Goal: Task Accomplishment & Management: Manage account settings

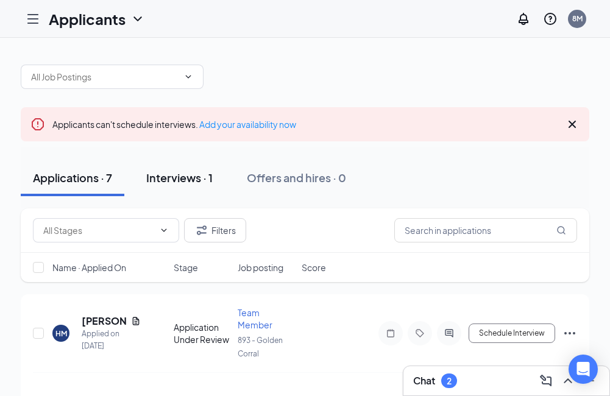
click at [194, 179] on div "Interviews · 1" at bounding box center [179, 177] width 66 height 15
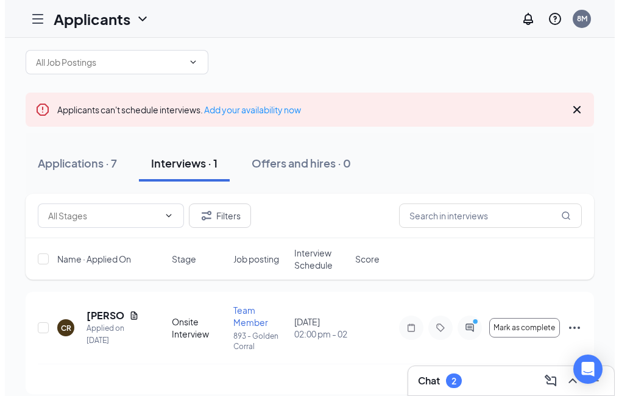
scroll to position [27, 0]
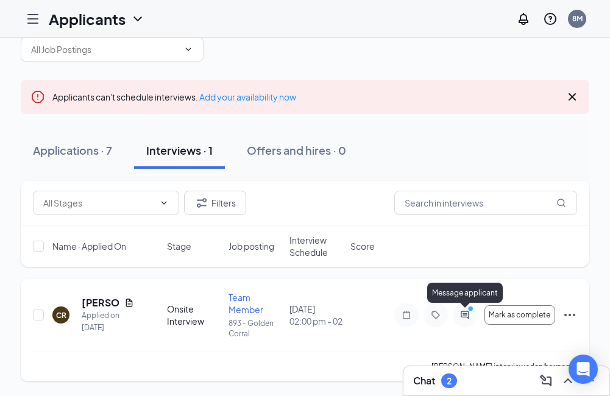
click at [466, 314] on icon "PrimaryDot" at bounding box center [472, 310] width 15 height 10
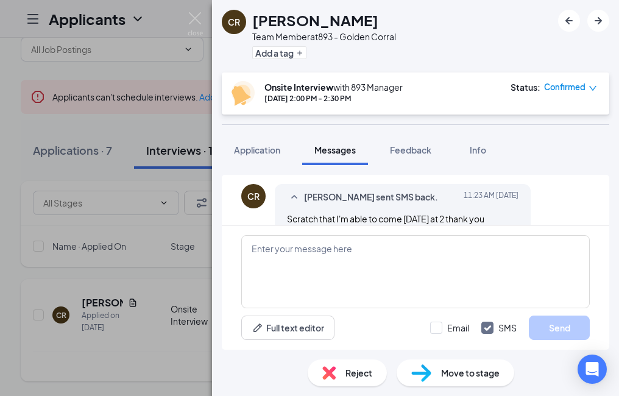
scroll to position [442, 0]
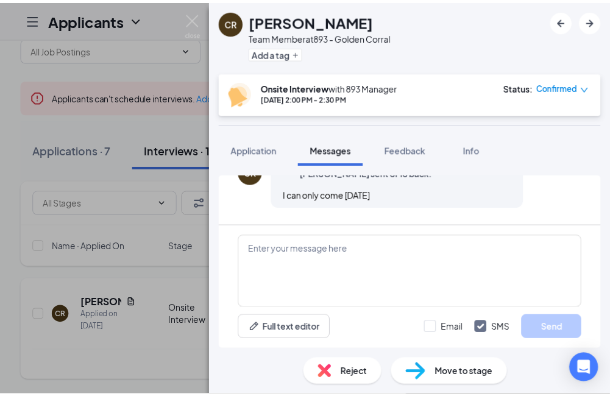
scroll to position [442, 0]
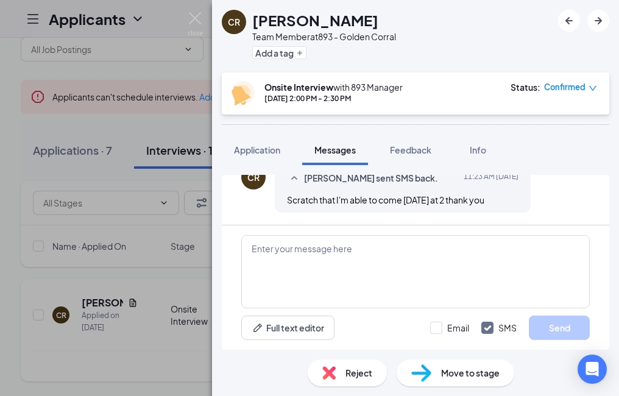
click at [133, 80] on div "CR Crystal Ramos Team Member at 893 - Golden Corral Add a tag Onsite Interview …" at bounding box center [309, 198] width 619 height 396
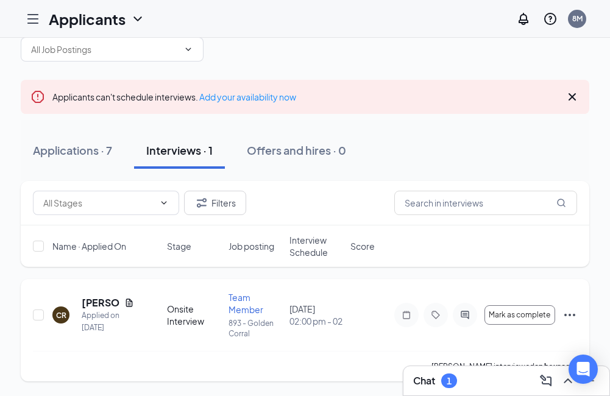
click at [34, 22] on icon "Hamburger" at bounding box center [33, 19] width 15 height 15
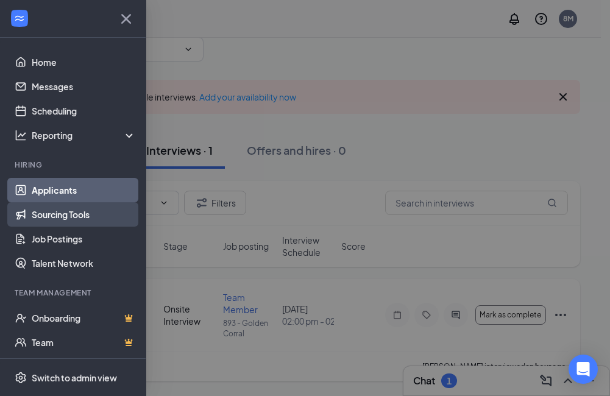
click at [70, 217] on link "Sourcing Tools" at bounding box center [84, 214] width 104 height 24
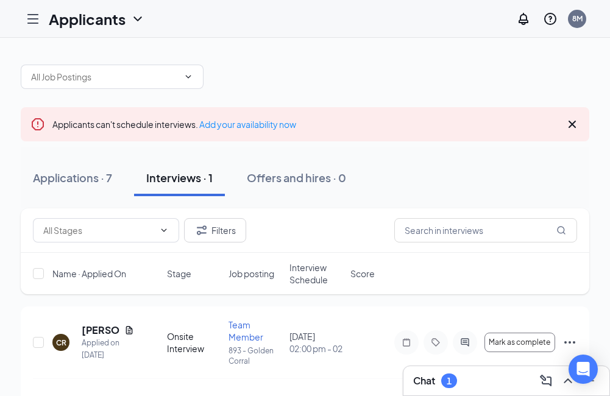
click at [34, 27] on div at bounding box center [33, 19] width 24 height 24
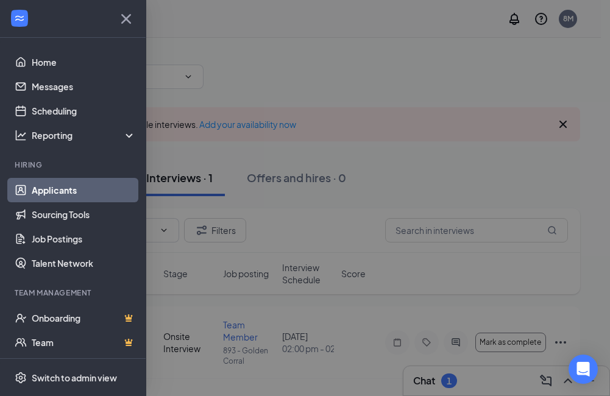
click at [43, 186] on link "Applicants" at bounding box center [84, 190] width 104 height 24
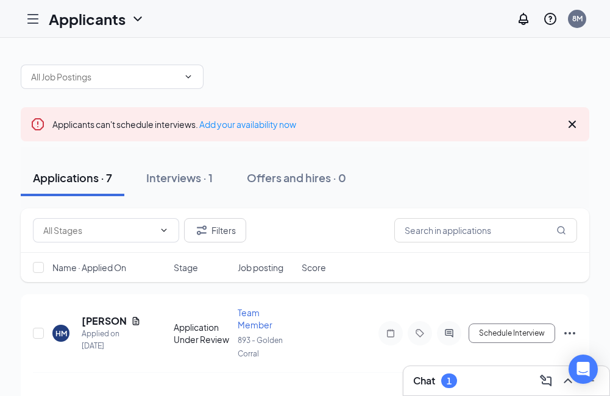
click at [62, 177] on div "Applications · 7" at bounding box center [72, 177] width 79 height 15
click at [574, 27] on div "8M" at bounding box center [577, 19] width 18 height 18
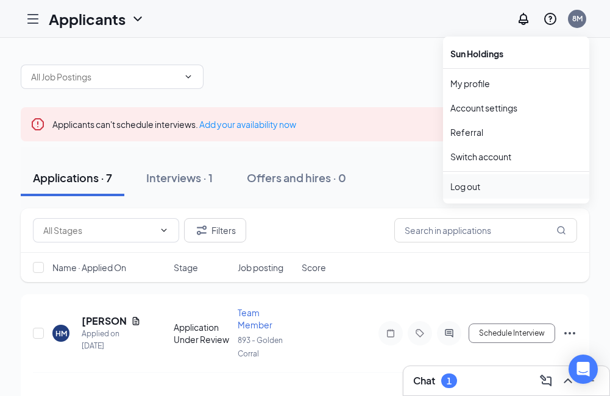
click at [477, 188] on div "Log out" at bounding box center [516, 186] width 132 height 12
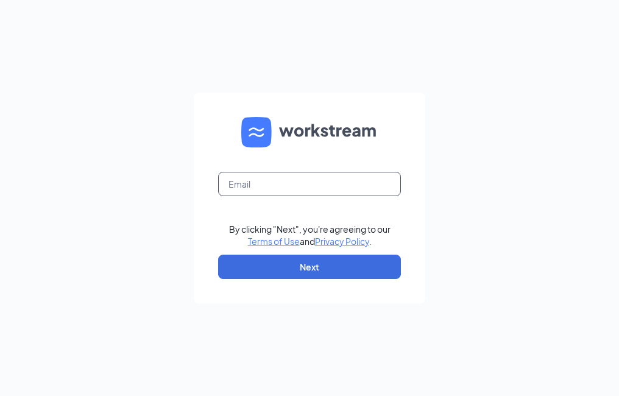
click at [282, 191] on input "text" at bounding box center [309, 184] width 183 height 24
type input "rest0893@goldencorral.net"
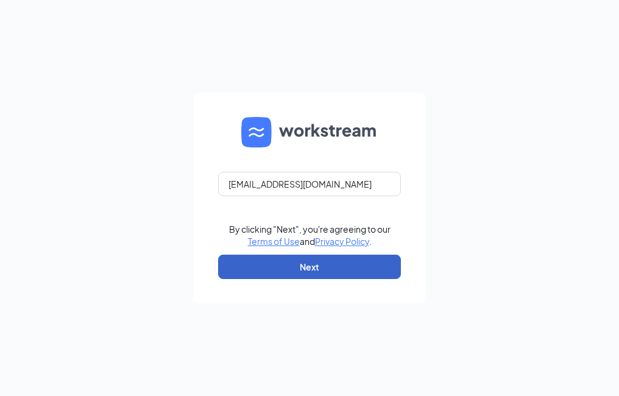
click at [315, 268] on button "Next" at bounding box center [309, 267] width 183 height 24
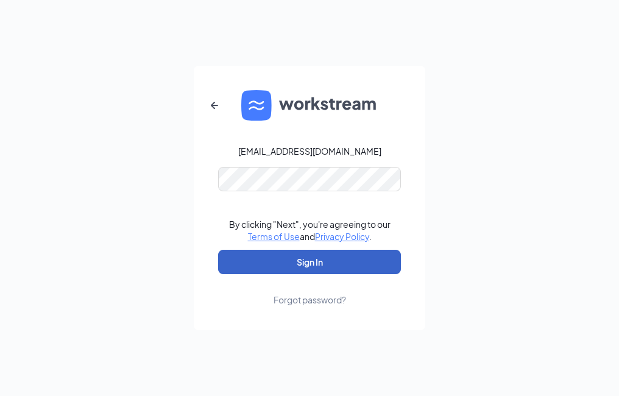
click at [304, 258] on button "Sign In" at bounding box center [309, 262] width 183 height 24
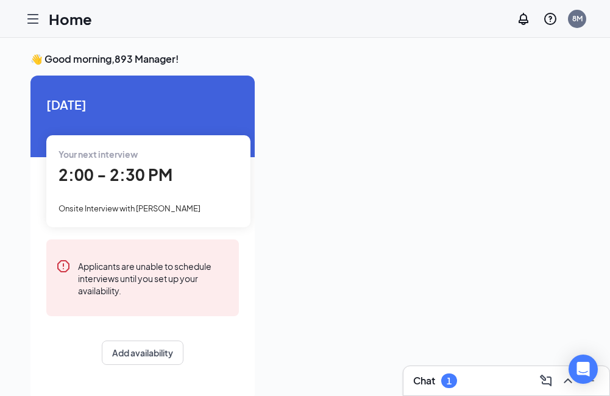
click at [32, 18] on icon "Hamburger" at bounding box center [33, 19] width 15 height 15
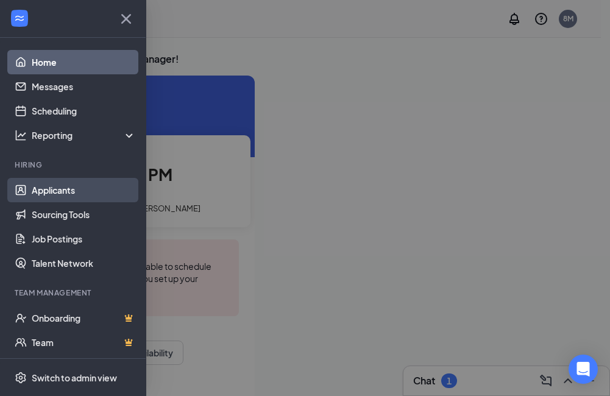
click at [46, 191] on link "Applicants" at bounding box center [84, 190] width 104 height 24
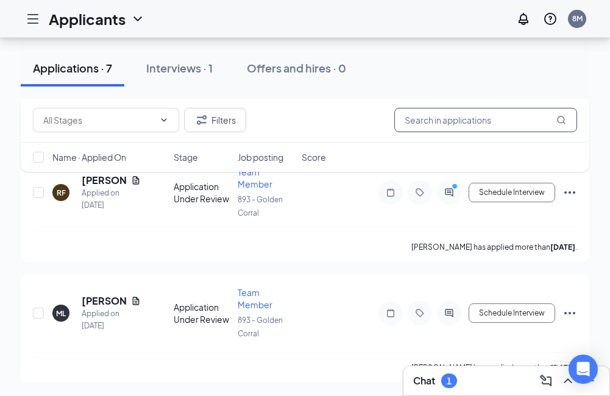
scroll to position [745, 0]
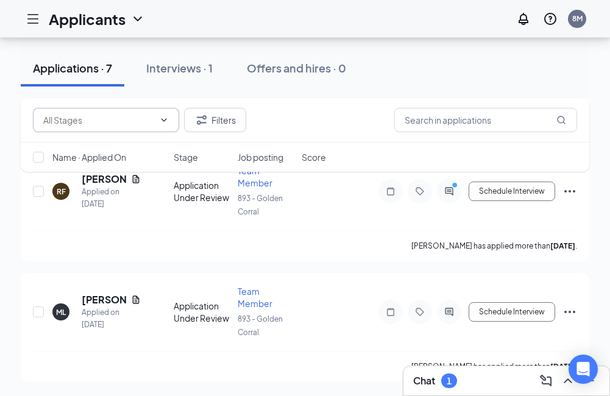
click at [169, 124] on span at bounding box center [106, 120] width 146 height 24
click at [164, 121] on icon "ChevronDown" at bounding box center [164, 119] width 5 height 3
click at [189, 71] on div "Interviews · 1" at bounding box center [179, 67] width 66 height 15
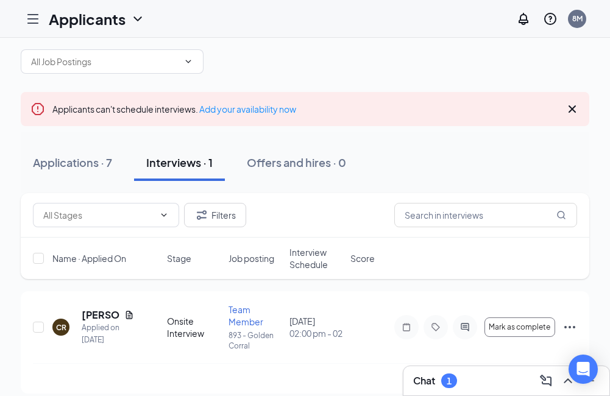
scroll to position [27, 0]
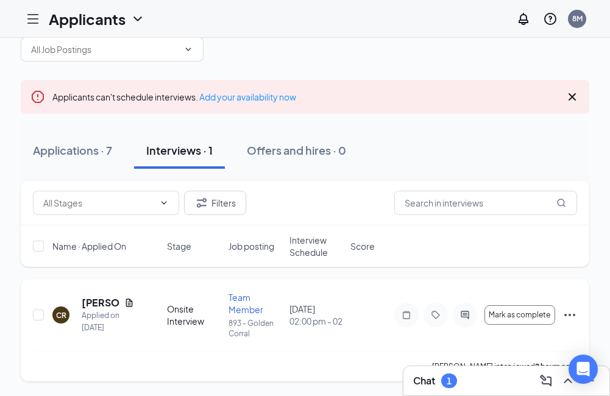
click at [570, 314] on icon "Ellipses" at bounding box center [569, 315] width 11 height 2
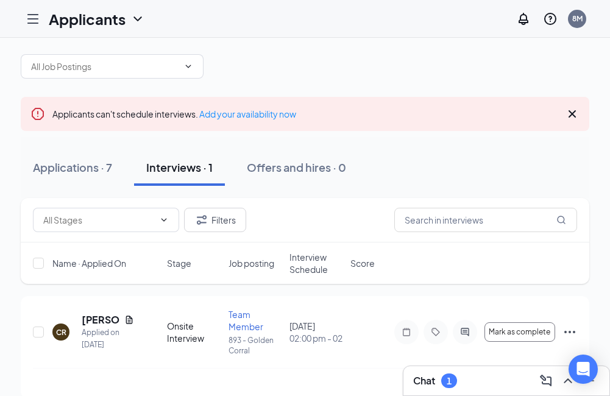
scroll to position [27, 0]
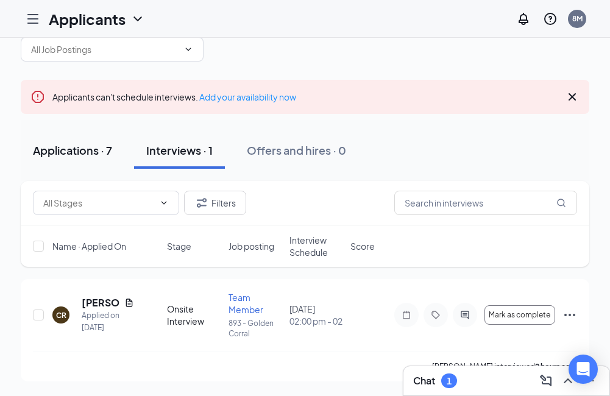
click at [73, 146] on div "Applications · 7" at bounding box center [72, 150] width 79 height 15
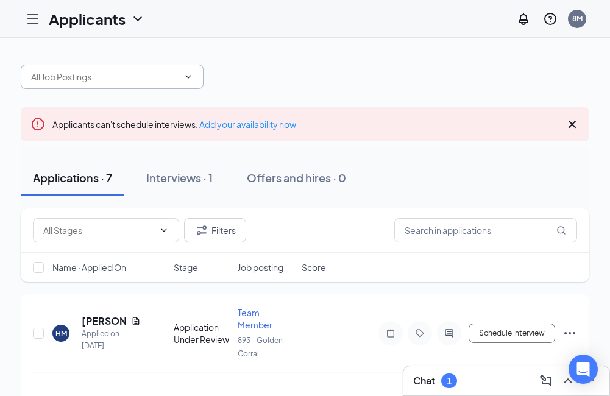
click at [188, 79] on icon "ChevronDown" at bounding box center [188, 77] width 10 height 10
click at [323, 63] on div at bounding box center [305, 70] width 569 height 37
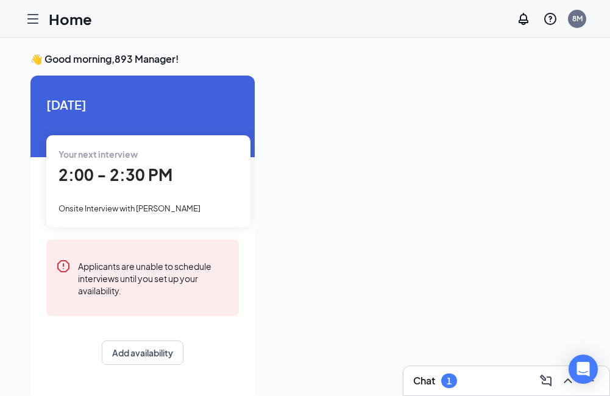
click at [37, 18] on icon "Hamburger" at bounding box center [33, 19] width 15 height 15
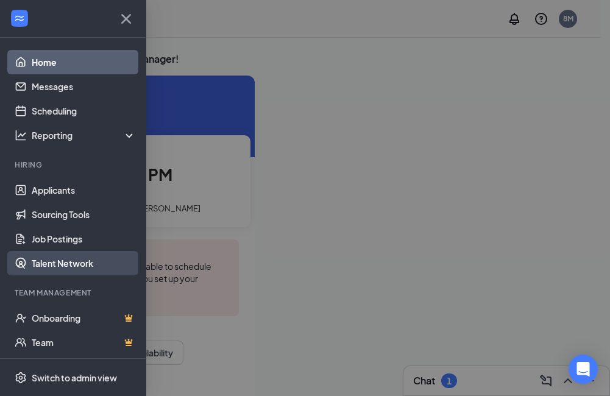
click at [58, 264] on link "Talent Network" at bounding box center [84, 263] width 104 height 24
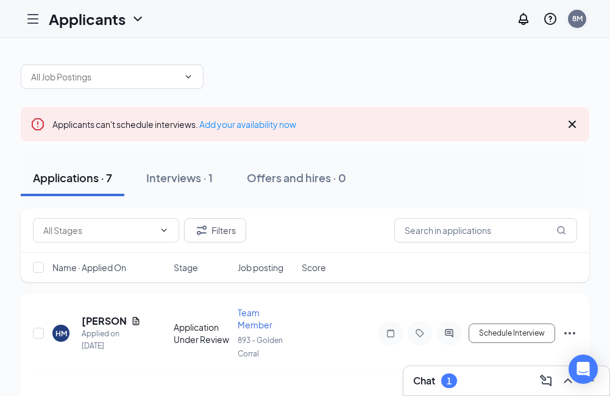
click at [572, 20] on div "8M" at bounding box center [577, 18] width 10 height 10
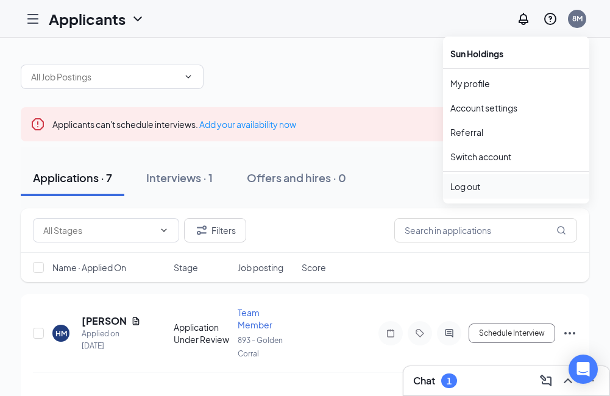
click at [459, 186] on div "Log out" at bounding box center [516, 186] width 132 height 12
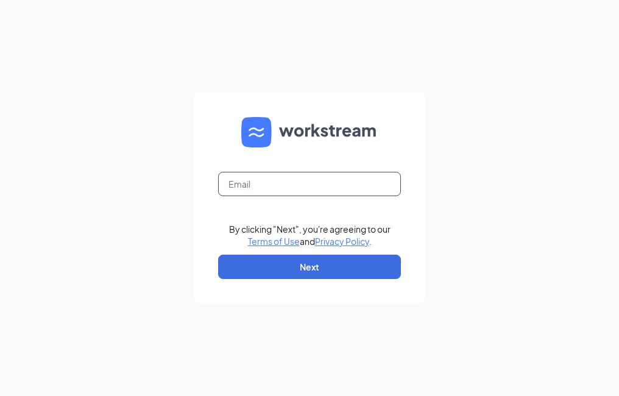
click at [268, 190] on input "text" at bounding box center [309, 184] width 183 height 24
type input "rest0893@goldencorral.net"
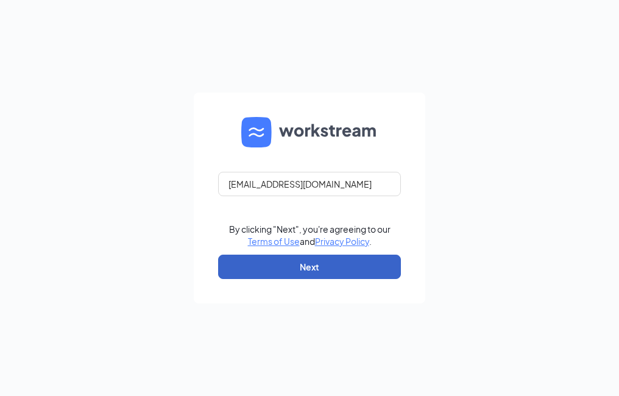
click at [307, 269] on button "Next" at bounding box center [309, 267] width 183 height 24
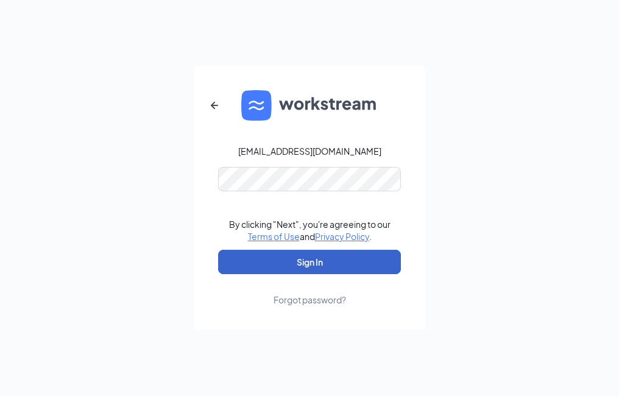
click at [313, 257] on button "Sign In" at bounding box center [309, 262] width 183 height 24
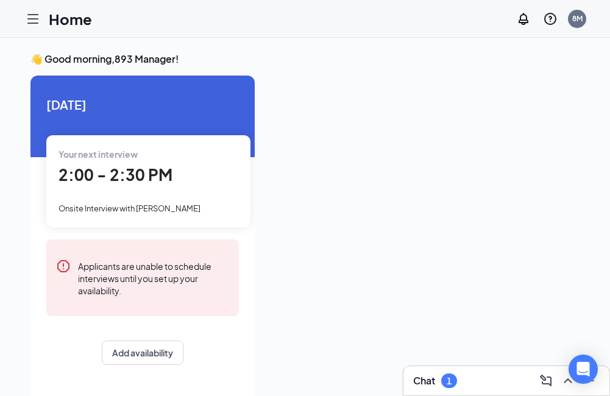
click at [34, 18] on icon "Hamburger" at bounding box center [33, 19] width 10 height 9
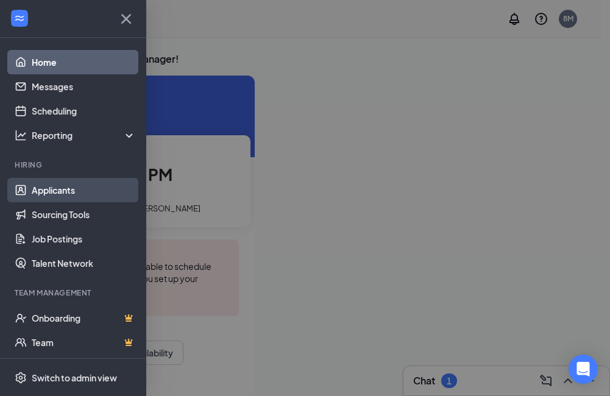
click at [43, 188] on link "Applicants" at bounding box center [84, 190] width 104 height 24
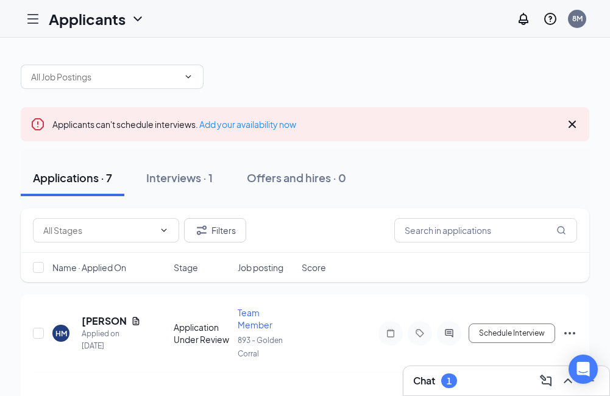
click at [70, 182] on div "Applications · 7" at bounding box center [72, 177] width 79 height 15
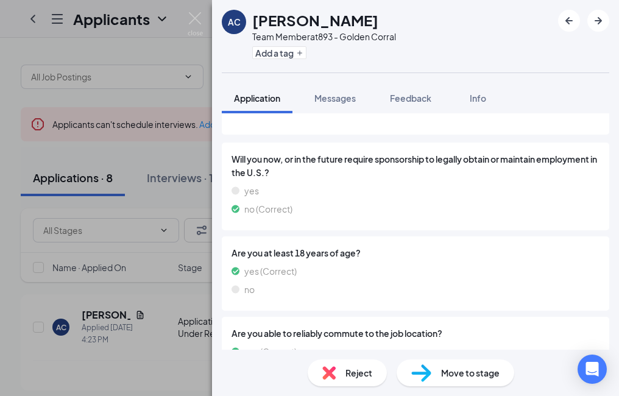
scroll to position [166, 0]
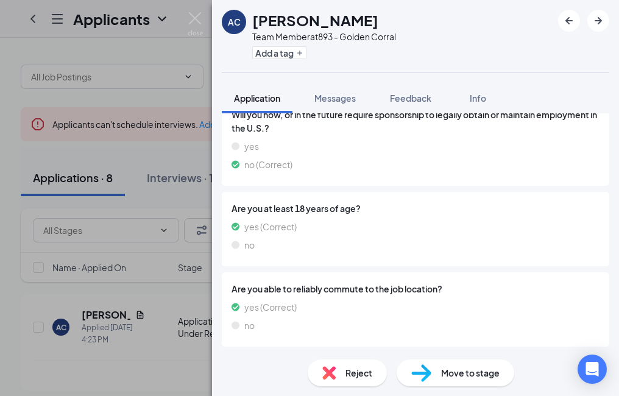
click at [475, 380] on div "Move to stage" at bounding box center [456, 373] width 118 height 27
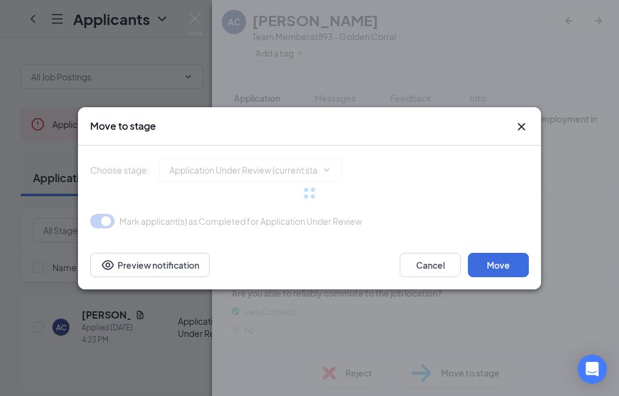
type input "Onsite Interview (next stage)"
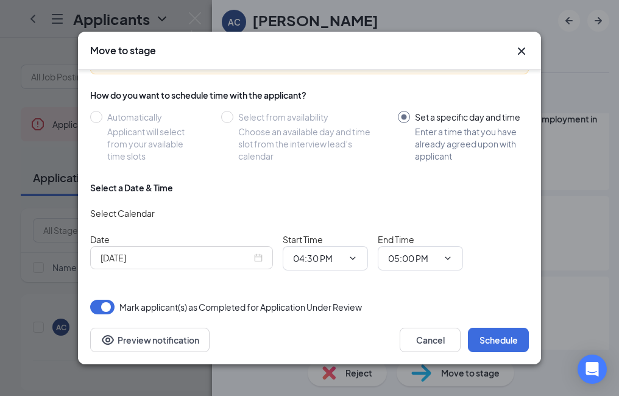
scroll to position [92, 0]
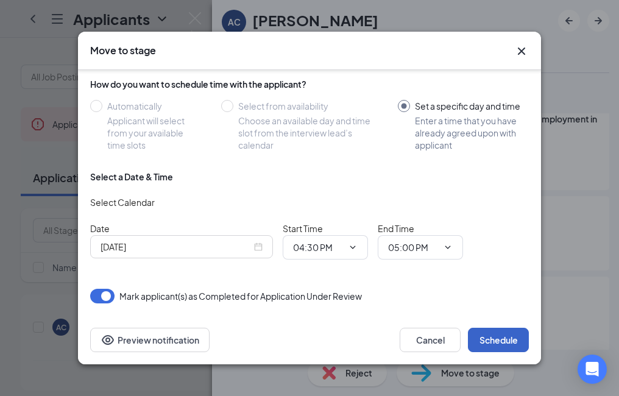
click at [494, 336] on button "Schedule" at bounding box center [498, 340] width 61 height 24
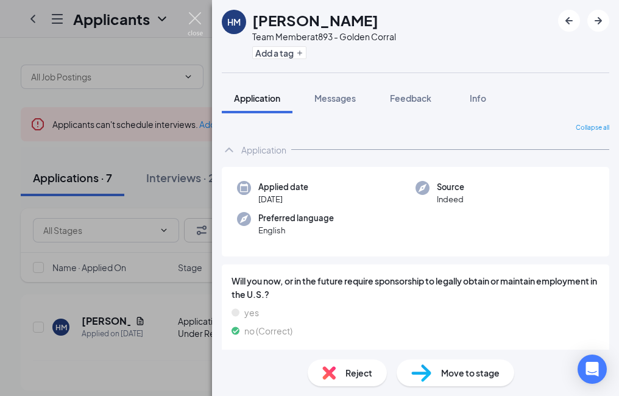
click at [197, 17] on img at bounding box center [195, 24] width 15 height 24
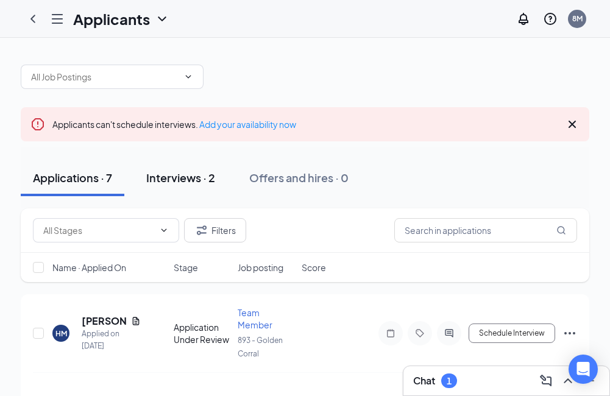
click at [194, 177] on div "Interviews · 2" at bounding box center [180, 177] width 69 height 15
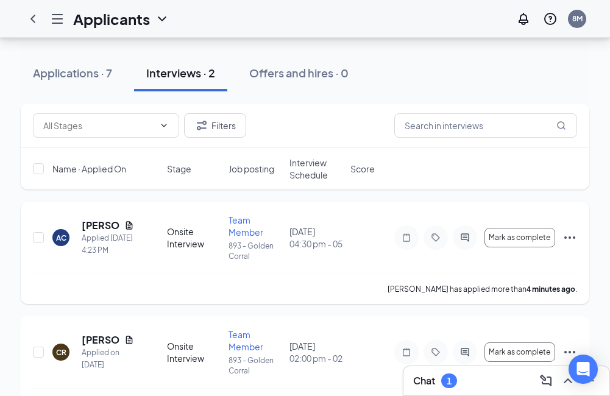
scroll to position [122, 0]
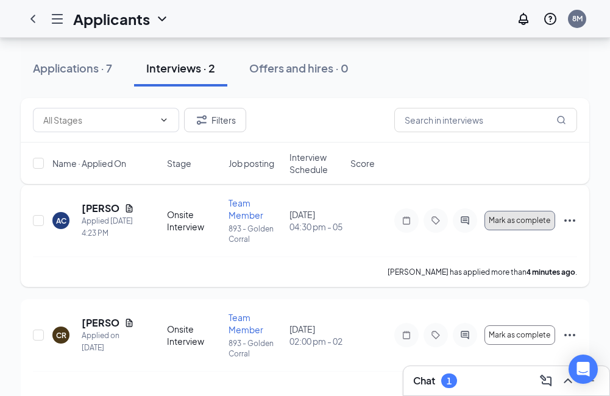
click at [534, 222] on span "Mark as complete" at bounding box center [520, 220] width 62 height 9
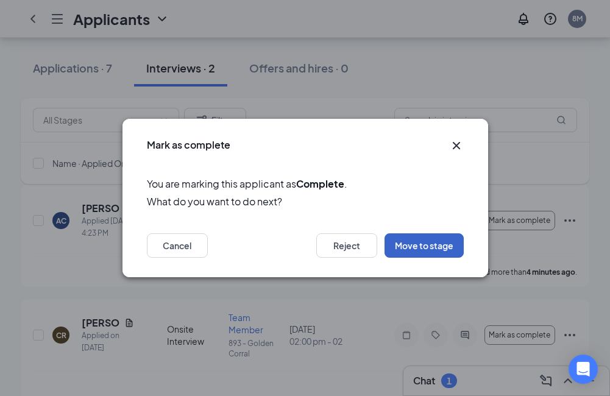
click at [427, 247] on button "Move to stage" at bounding box center [424, 245] width 79 height 24
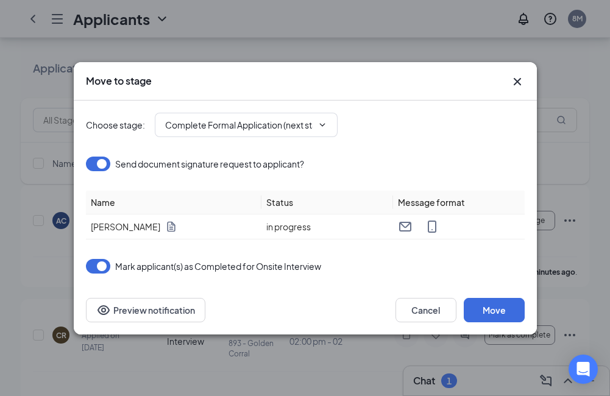
scroll to position [142, 0]
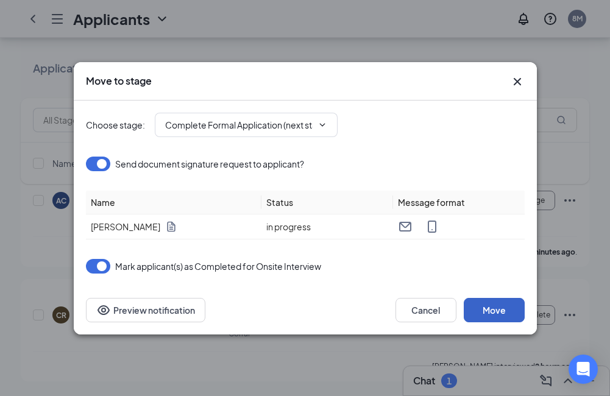
click at [494, 313] on button "Move" at bounding box center [494, 310] width 61 height 24
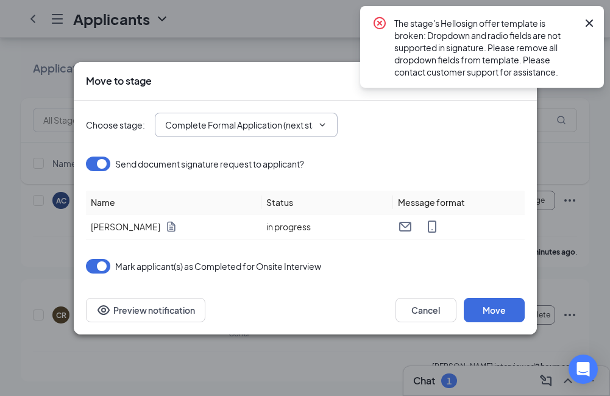
click at [327, 126] on icon "ChevronDown" at bounding box center [323, 125] width 10 height 10
click at [500, 312] on button "Move" at bounding box center [494, 310] width 61 height 24
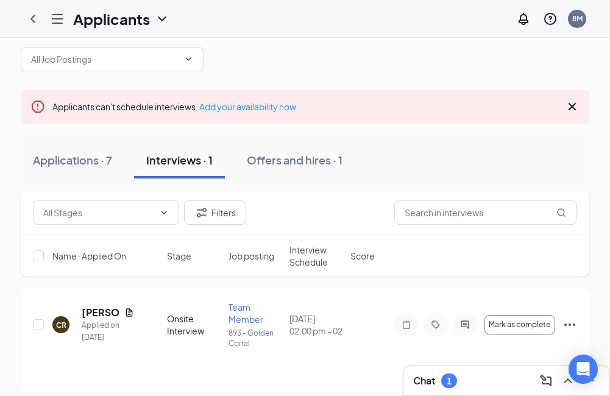
scroll to position [27, 0]
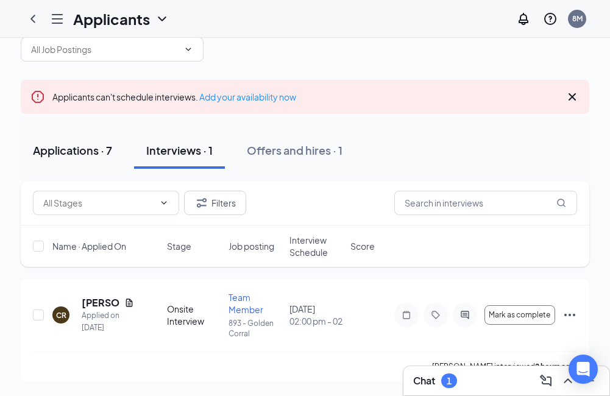
click at [81, 154] on div "Applications · 7" at bounding box center [72, 150] width 79 height 15
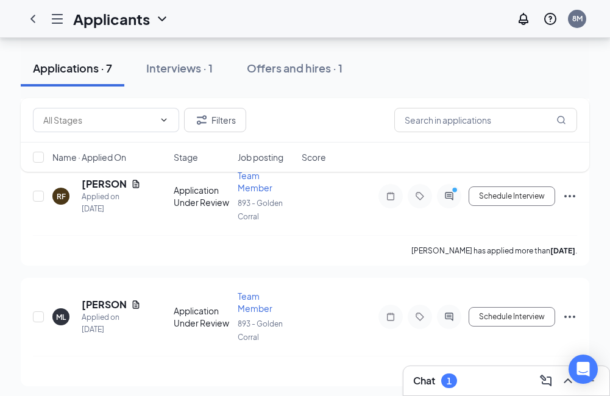
scroll to position [745, 0]
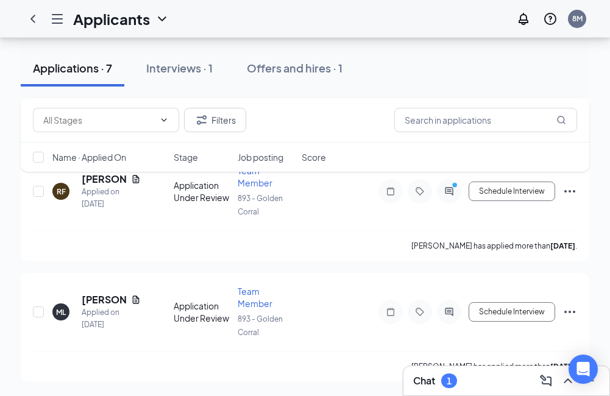
click at [55, 19] on icon "Hamburger" at bounding box center [57, 19] width 10 height 9
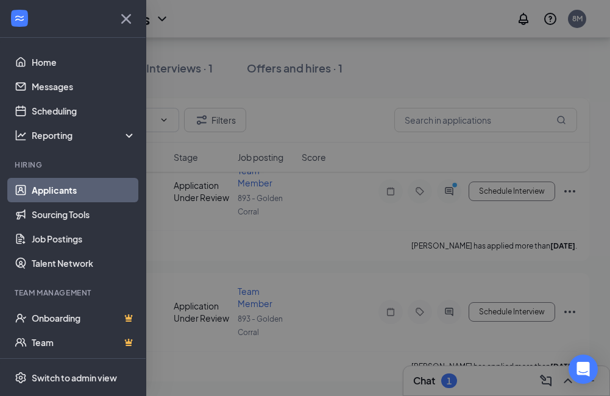
click at [66, 186] on link "Applicants" at bounding box center [84, 190] width 104 height 24
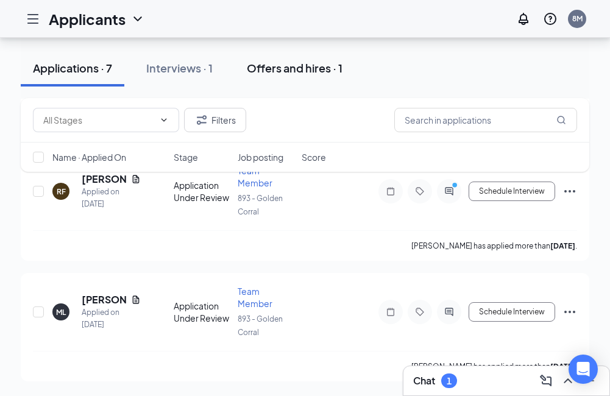
click at [280, 65] on div "Offers and hires · 1" at bounding box center [295, 67] width 96 height 15
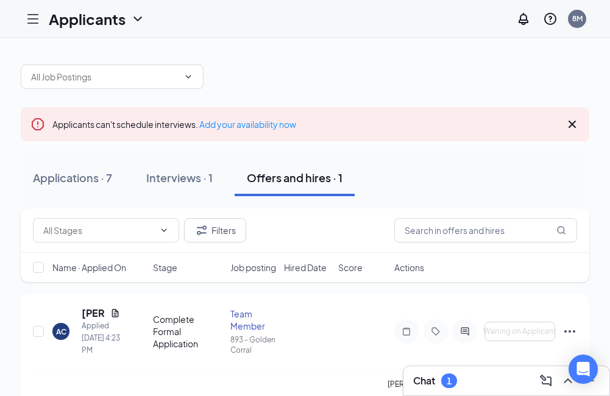
scroll to position [30, 0]
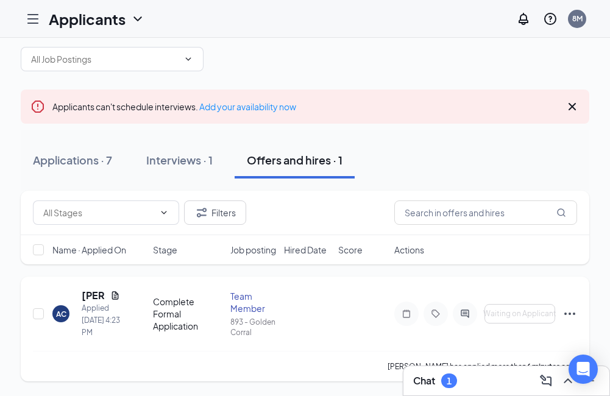
click at [571, 314] on icon "Ellipses" at bounding box center [570, 314] width 15 height 15
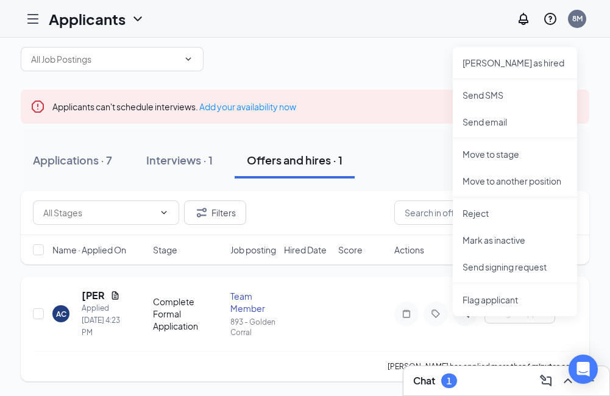
click at [357, 360] on div "Alexis Cruz has applied more than 6 minutes ago ." at bounding box center [305, 366] width 544 height 30
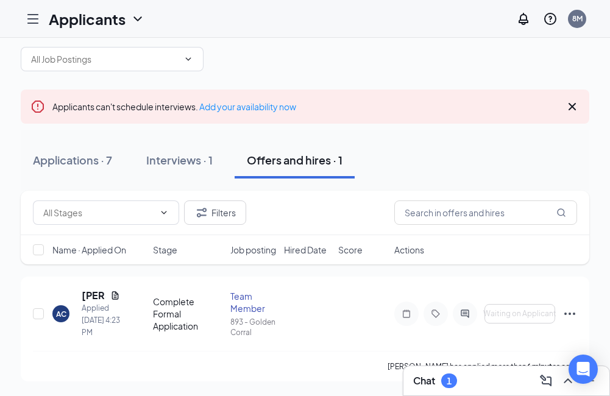
click at [315, 152] on div "Offers and hires · 1" at bounding box center [295, 159] width 96 height 15
click at [574, 316] on icon "Ellipses" at bounding box center [570, 314] width 15 height 15
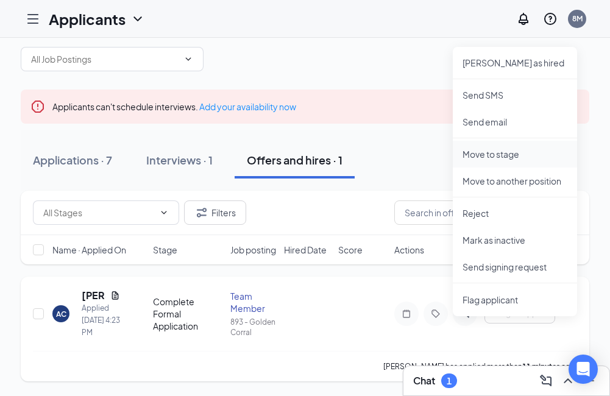
click at [512, 148] on p "Move to stage" at bounding box center [515, 154] width 105 height 12
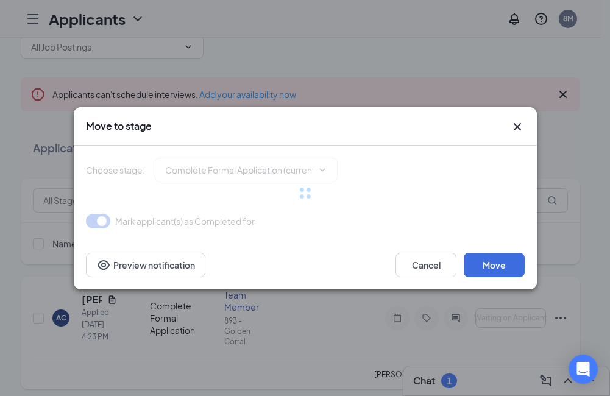
type input "Action: Send Offer Letter (next stage)"
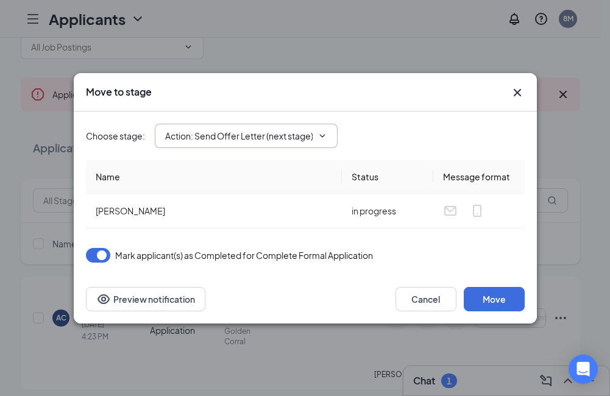
click at [321, 140] on icon "ChevronDown" at bounding box center [323, 136] width 10 height 10
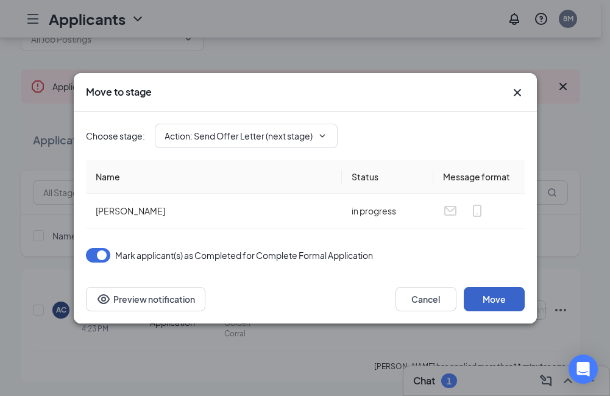
scroll to position [0, 0]
click at [493, 301] on button "Move" at bounding box center [494, 299] width 61 height 24
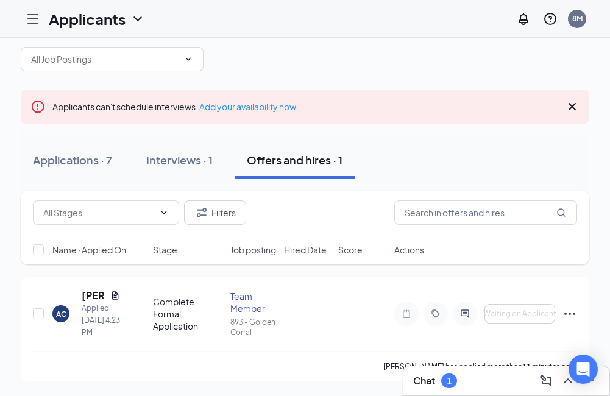
scroll to position [30, 0]
click at [186, 316] on div "Action: Send Offer Letter" at bounding box center [188, 314] width 70 height 24
click at [247, 305] on div "Team Member" at bounding box center [253, 302] width 47 height 24
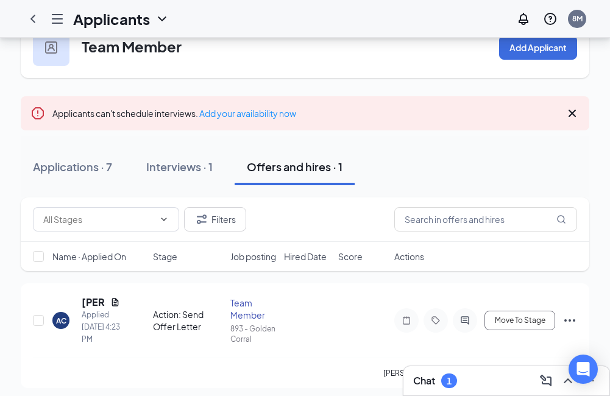
scroll to position [54, 0]
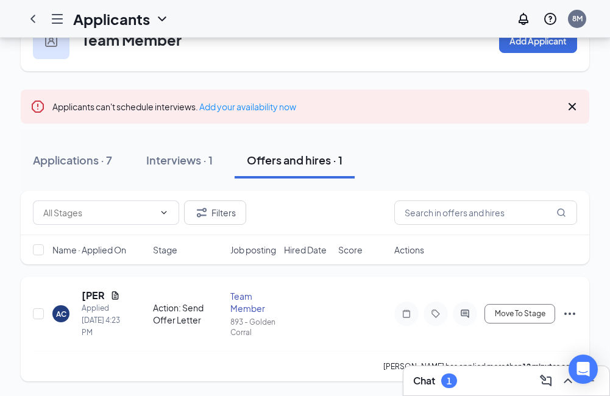
click at [182, 312] on div "Action: Send Offer Letter" at bounding box center [188, 314] width 70 height 24
click at [244, 307] on div "Team Member" at bounding box center [253, 302] width 47 height 24
click at [516, 315] on span "Move To Stage" at bounding box center [520, 314] width 51 height 9
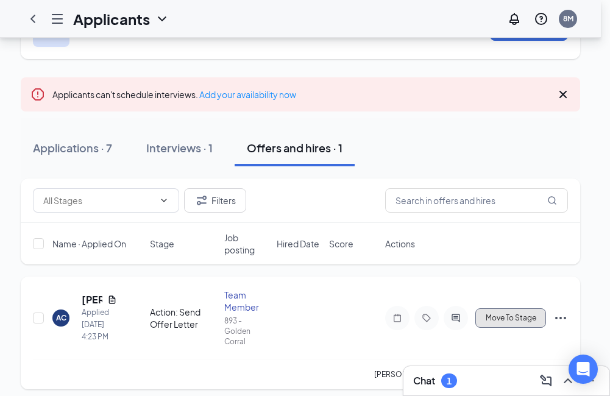
type input "Offer Letter: Standard Non Exempt (next stage)"
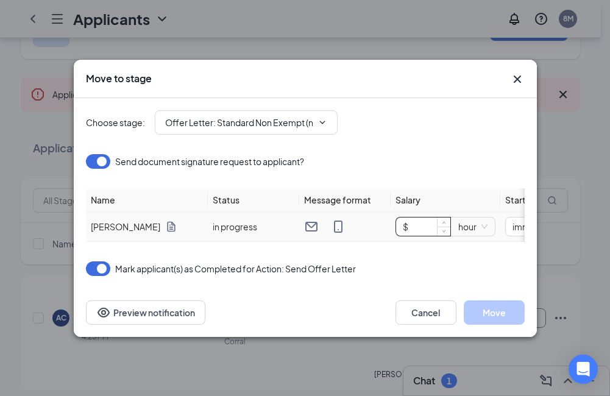
click at [429, 224] on input "$" at bounding box center [423, 227] width 54 height 18
type input "$ 12"
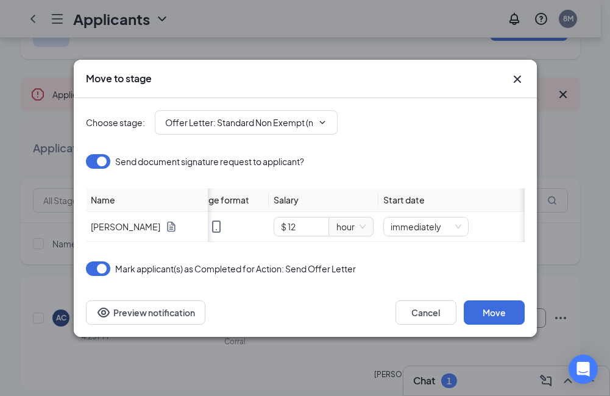
scroll to position [62, 0]
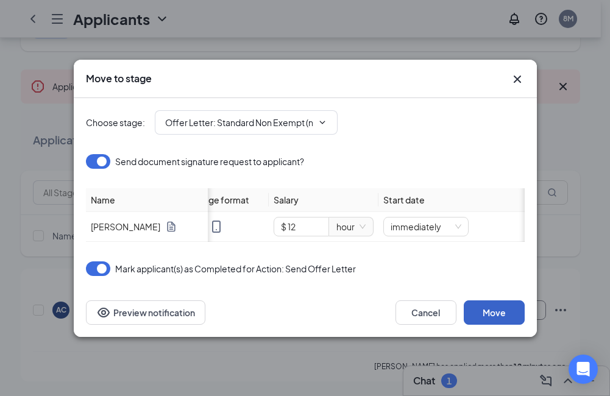
click at [489, 318] on button "Move" at bounding box center [494, 312] width 61 height 24
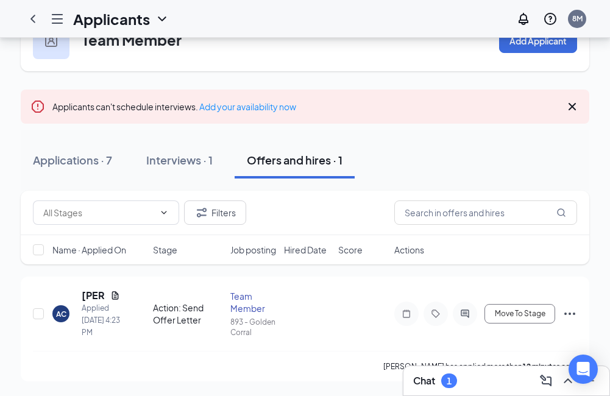
scroll to position [54, 0]
click at [569, 310] on icon "Ellipses" at bounding box center [570, 314] width 15 height 15
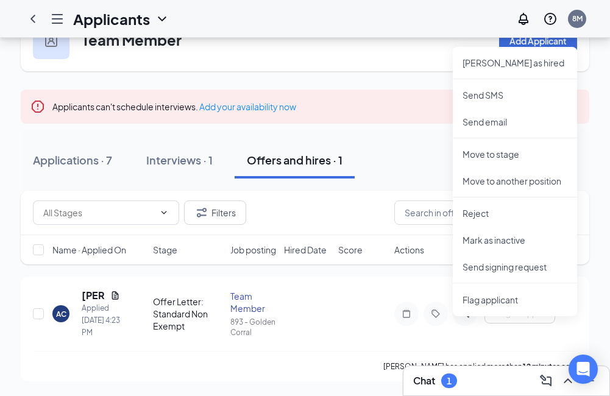
click at [325, 152] on div "Offers and hires · 1" at bounding box center [295, 159] width 96 height 15
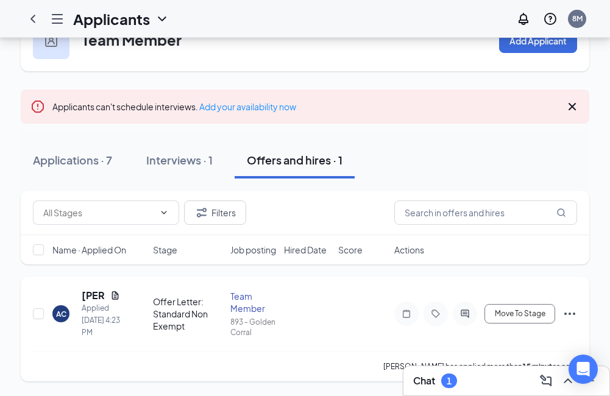
click at [236, 299] on div "Team Member" at bounding box center [253, 302] width 47 height 24
click at [233, 294] on div "Team Member" at bounding box center [253, 302] width 47 height 24
click at [249, 302] on div "Team Member" at bounding box center [253, 302] width 47 height 24
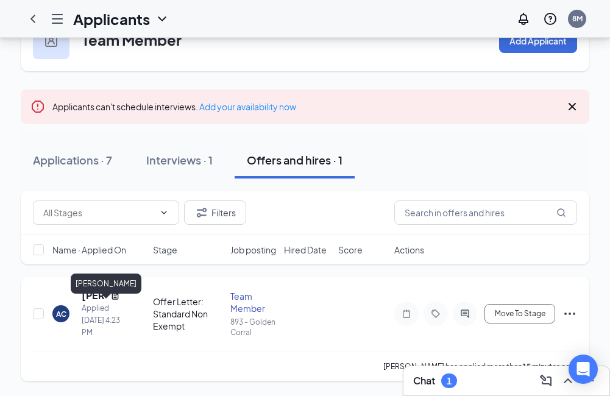
click at [96, 297] on h5 "[PERSON_NAME]" at bounding box center [94, 295] width 24 height 13
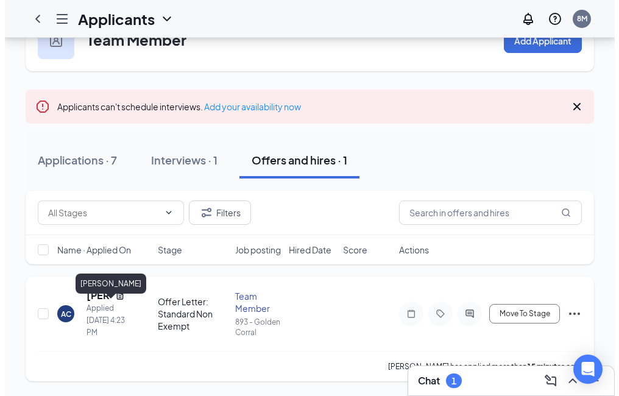
scroll to position [42, 0]
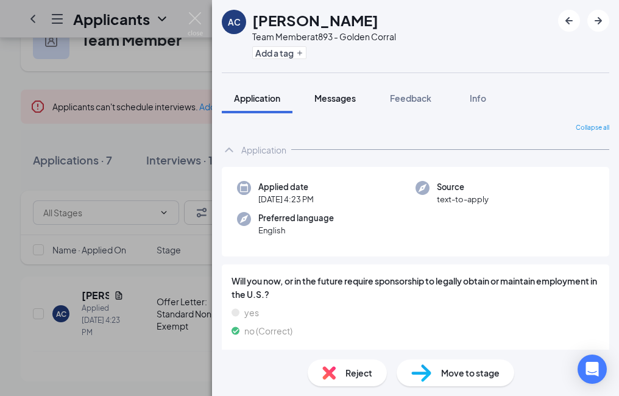
click at [340, 94] on span "Messages" at bounding box center [334, 98] width 41 height 11
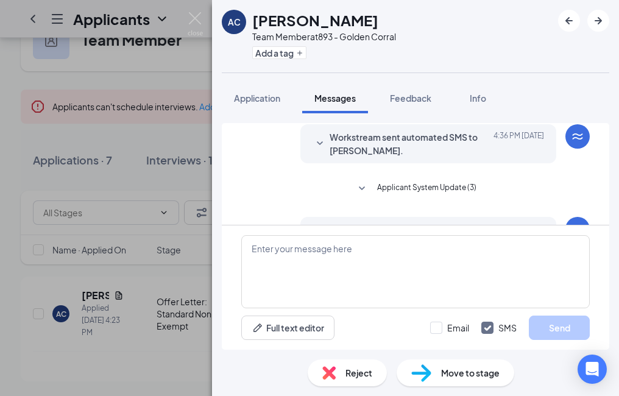
scroll to position [237, 0]
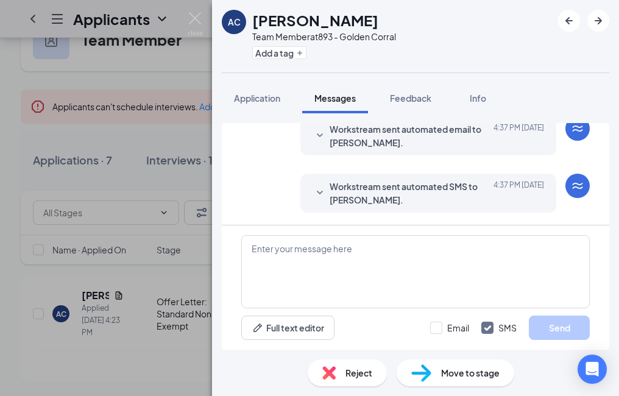
click at [147, 282] on div "AC Alexis Cruz Team Member at 893 - Golden Corral Add a tag Application Message…" at bounding box center [309, 198] width 619 height 396
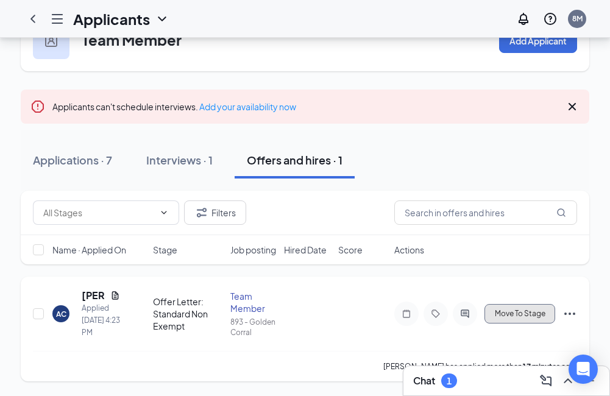
click at [542, 318] on span "Move To Stage" at bounding box center [520, 314] width 51 height 9
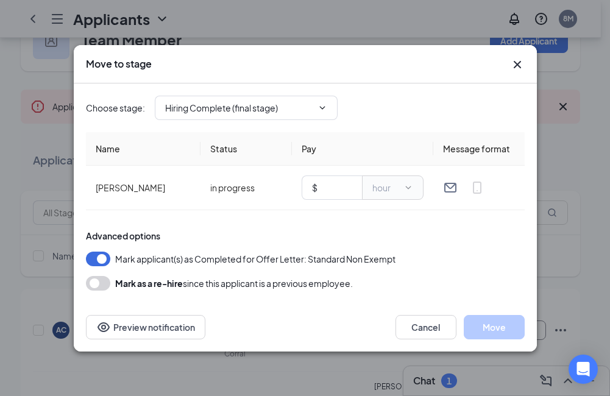
click at [518, 61] on icon "Cross" at bounding box center [517, 64] width 15 height 15
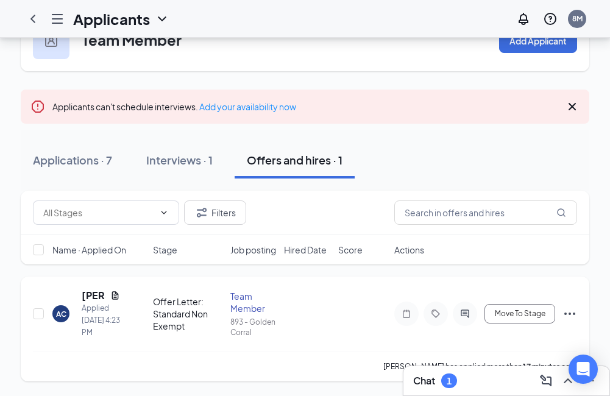
click at [570, 315] on icon "Ellipses" at bounding box center [569, 314] width 11 height 2
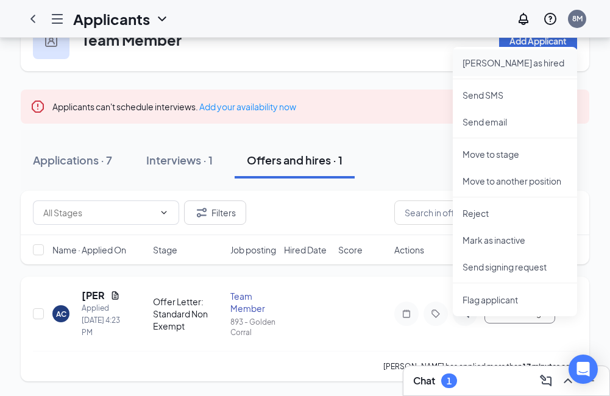
click at [506, 61] on p "Mark as hired" at bounding box center [515, 63] width 105 height 12
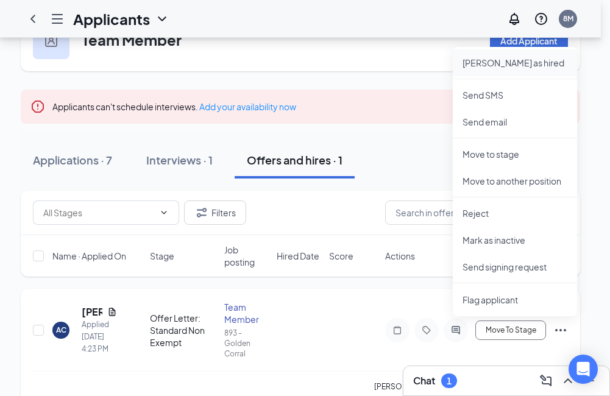
type input "Hiring Complete (final stage)"
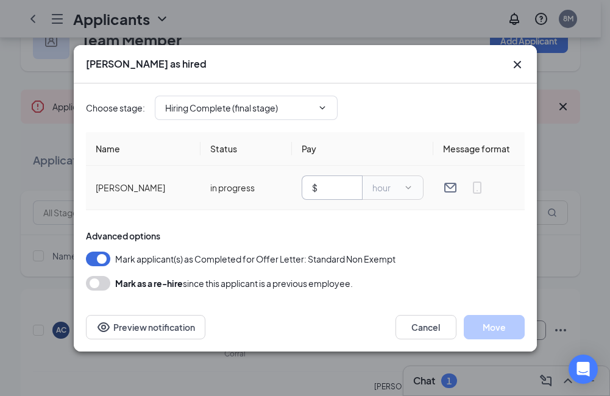
click at [343, 185] on input "text" at bounding box center [336, 187] width 32 height 13
type input "12.00"
click at [493, 325] on button "Move" at bounding box center [494, 327] width 61 height 24
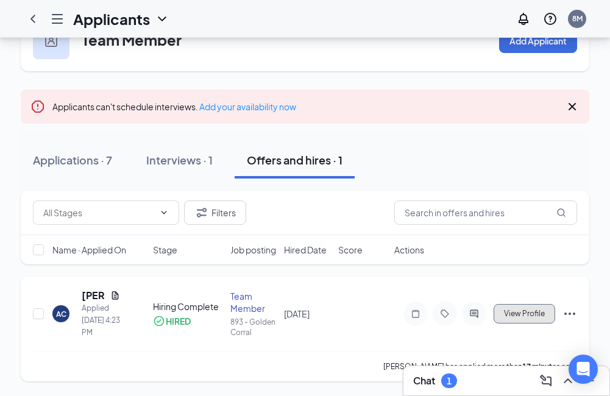
click at [526, 318] on span "View Profile" at bounding box center [524, 314] width 41 height 9
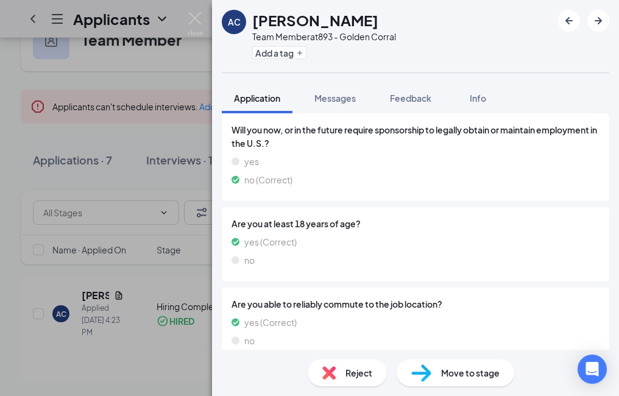
scroll to position [191, 0]
